Goal: Find specific page/section: Find specific page/section

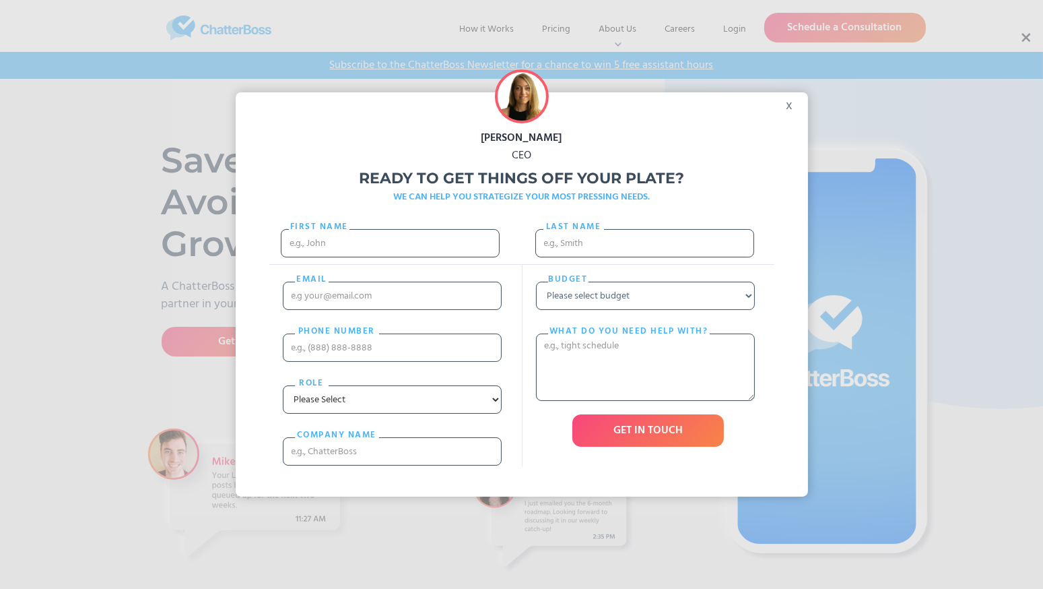
click at [793, 102] on div "x" at bounding box center [793, 102] width 30 height 20
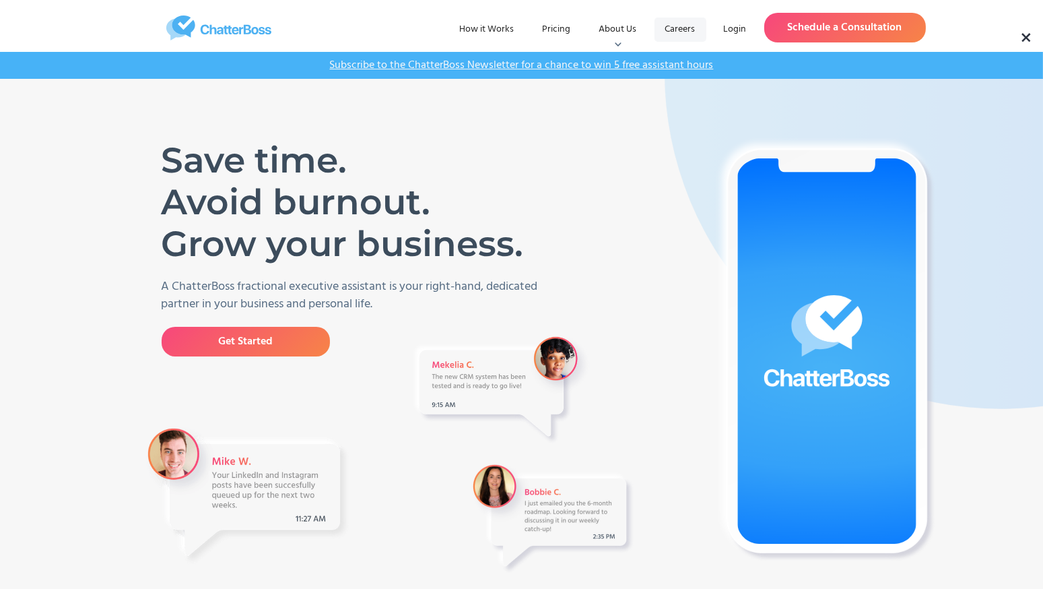
click at [675, 25] on link "Careers" at bounding box center [681, 30] width 52 height 24
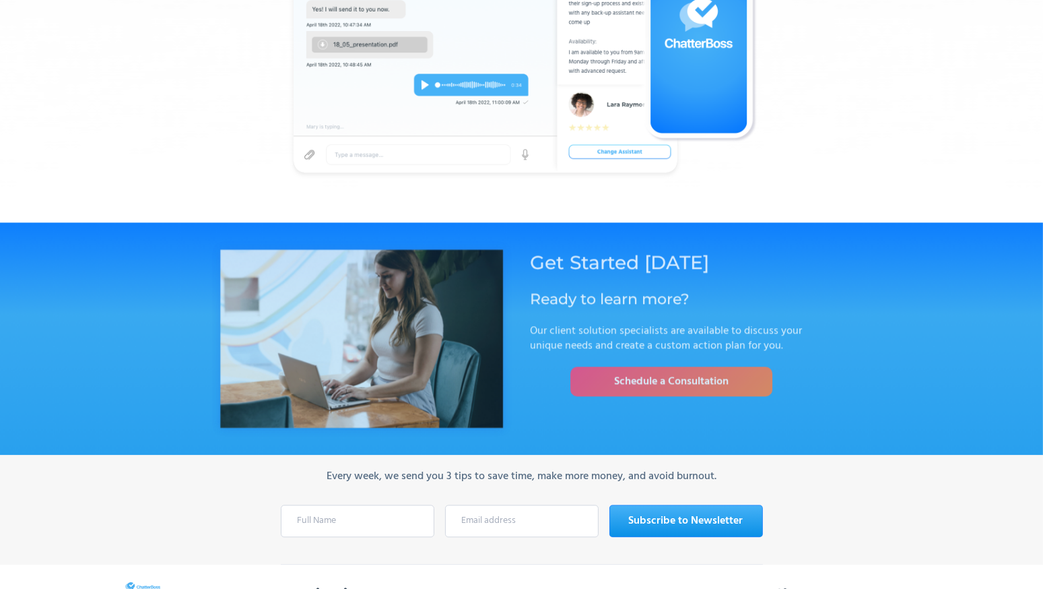
scroll to position [4517, 0]
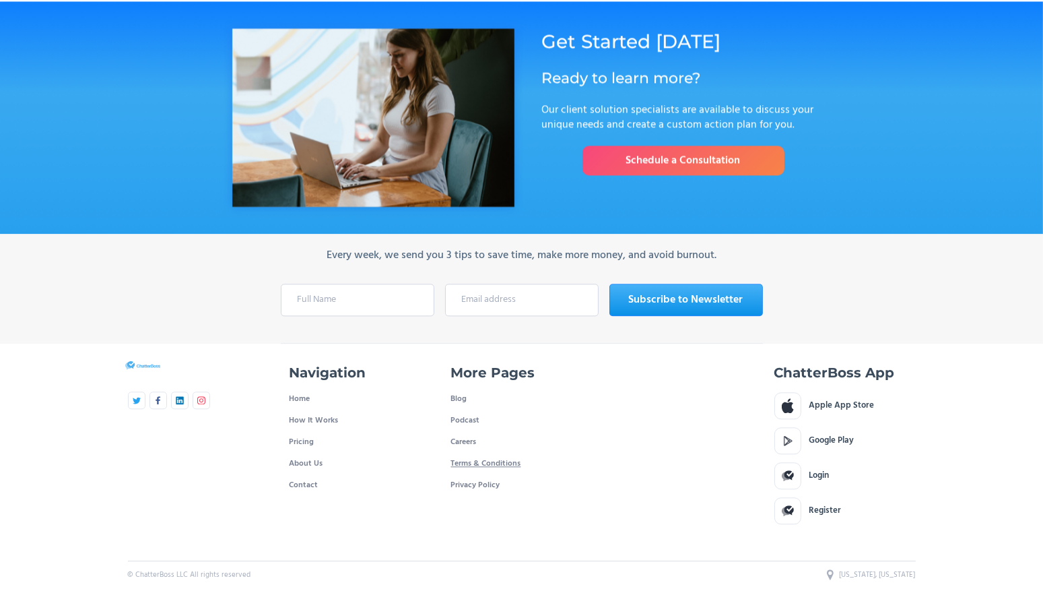
click at [462, 453] on link "Terms & Conditions" at bounding box center [486, 464] width 70 height 22
click at [460, 435] on link "Careers" at bounding box center [464, 442] width 26 height 22
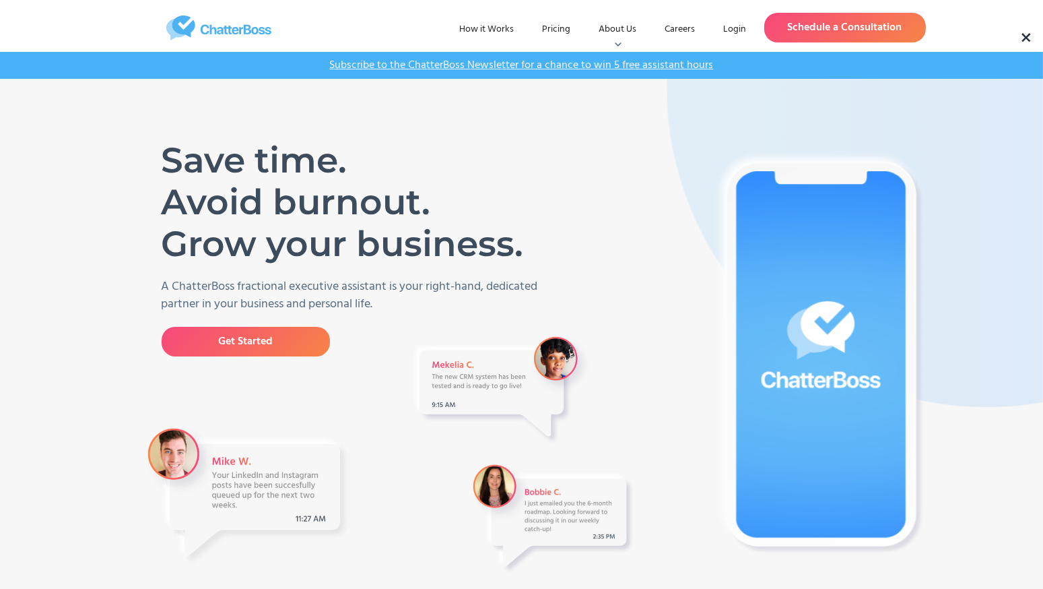
scroll to position [4046, 0]
